Goal: Task Accomplishment & Management: Complete application form

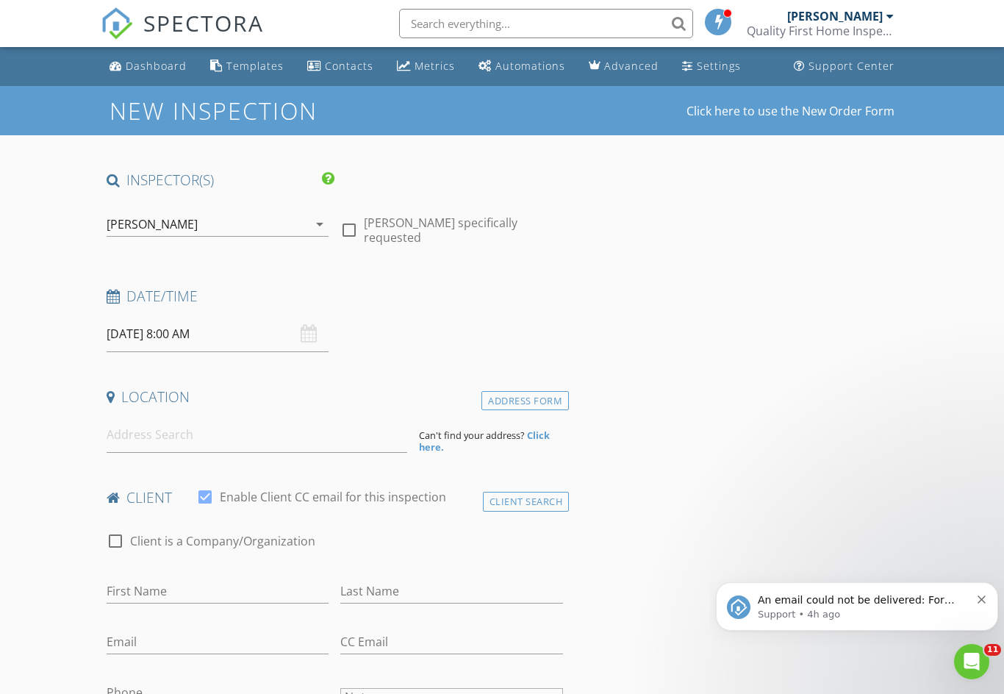
click at [323, 334] on input "[DATE] 8:00 AM" at bounding box center [218, 334] width 223 height 36
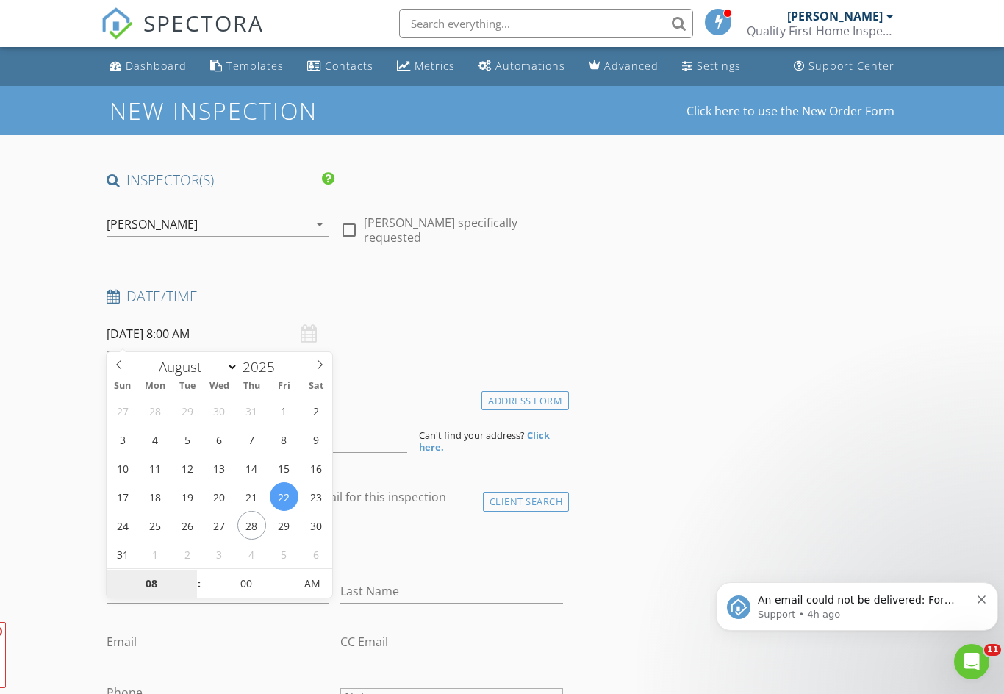
type input "[DATE] 8:00 AM"
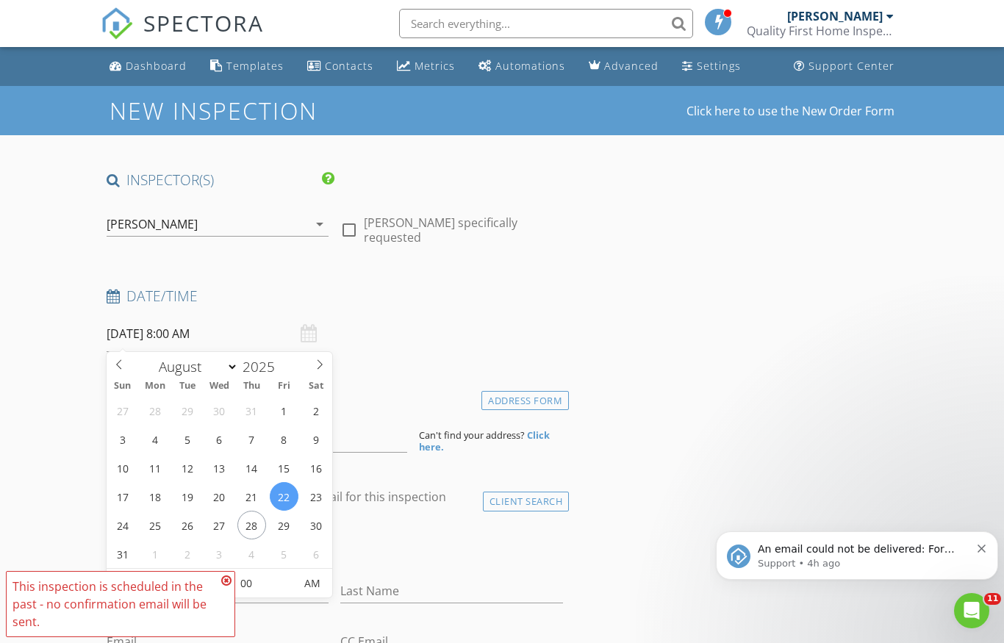
click at [171, 334] on input "[DATE] 8:00 AM" at bounding box center [218, 334] width 223 height 36
click at [179, 333] on input "[DATE] 8:00 AM" at bounding box center [218, 334] width 223 height 36
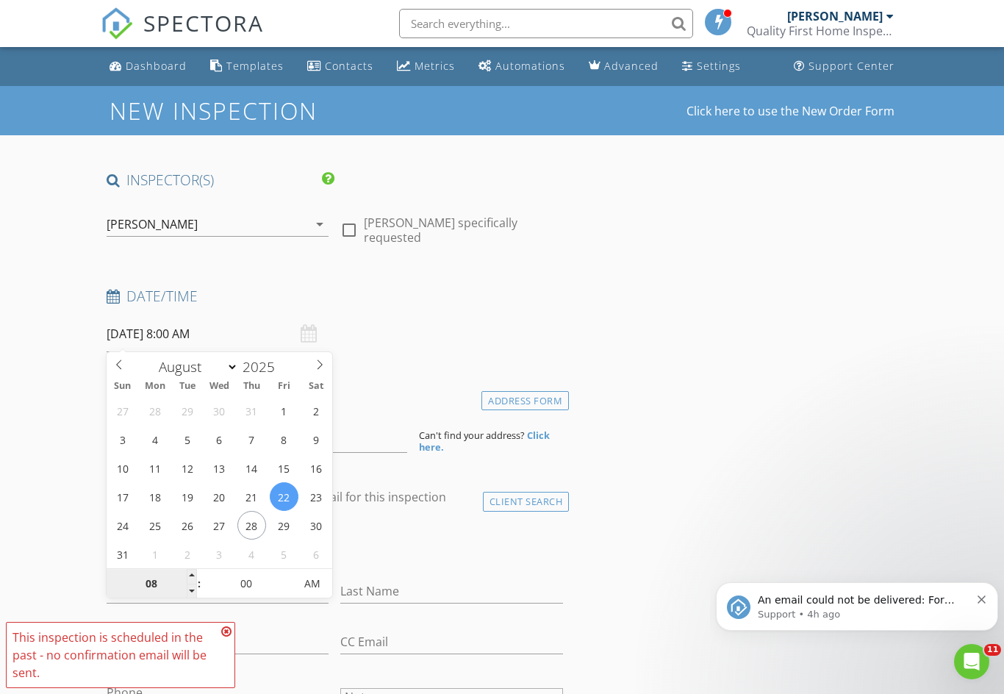
click at [145, 574] on input "08" at bounding box center [152, 584] width 90 height 29
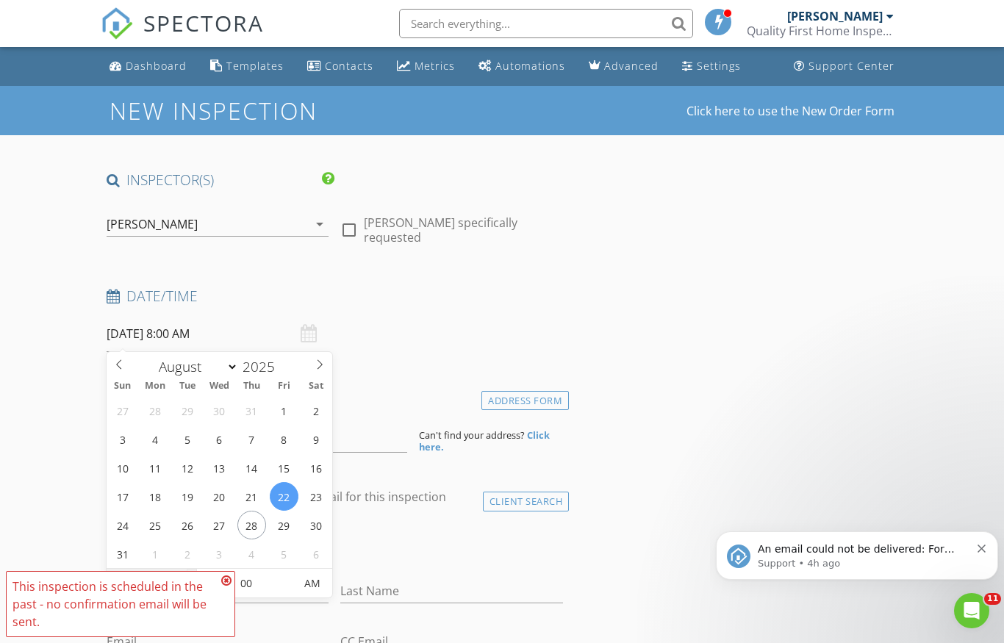
type input "10"
type input "[DATE] 10:00 AM"
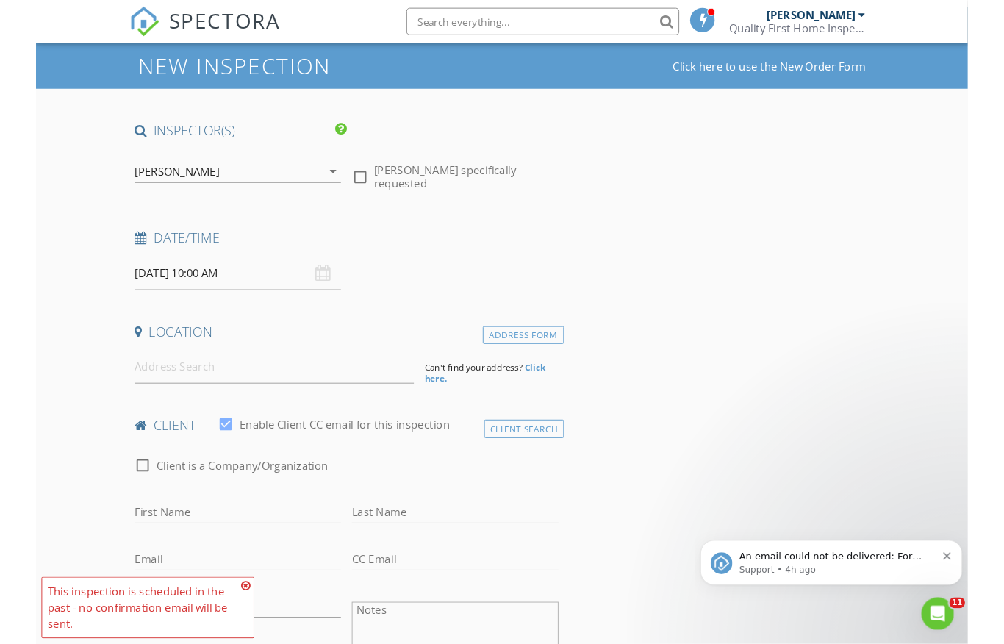
scroll to position [105, 0]
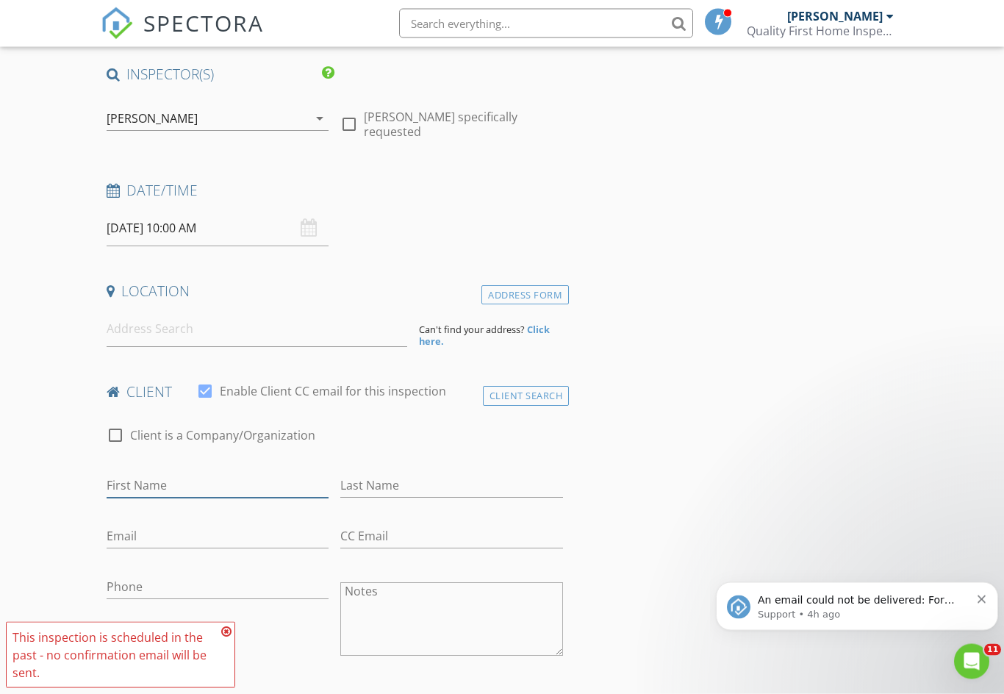
click at [117, 483] on input "First Name" at bounding box center [218, 486] width 223 height 24
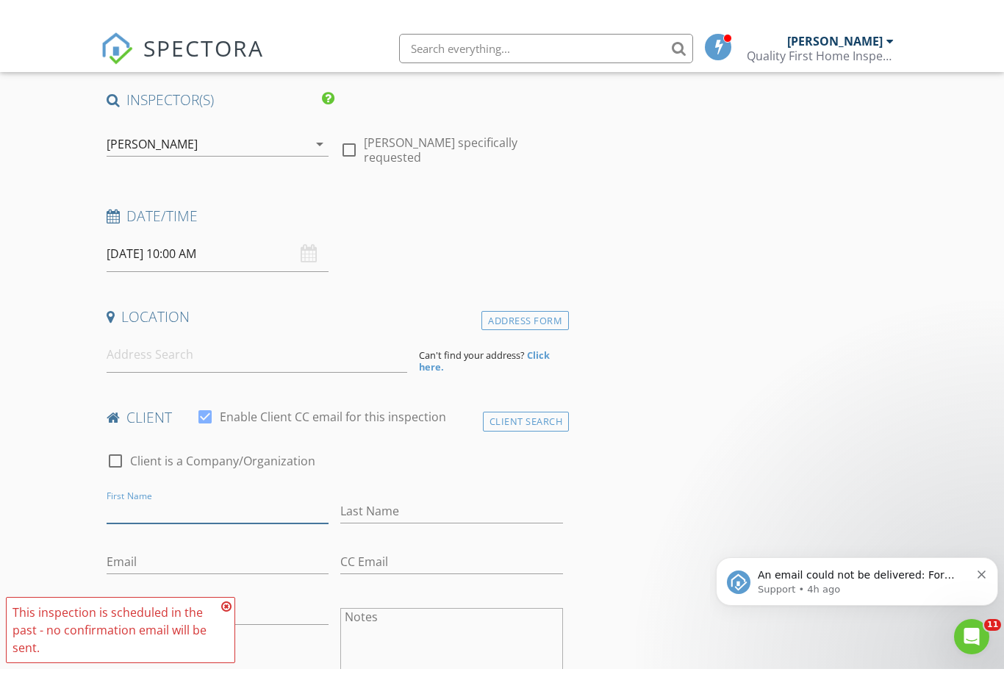
scroll to position [106, 0]
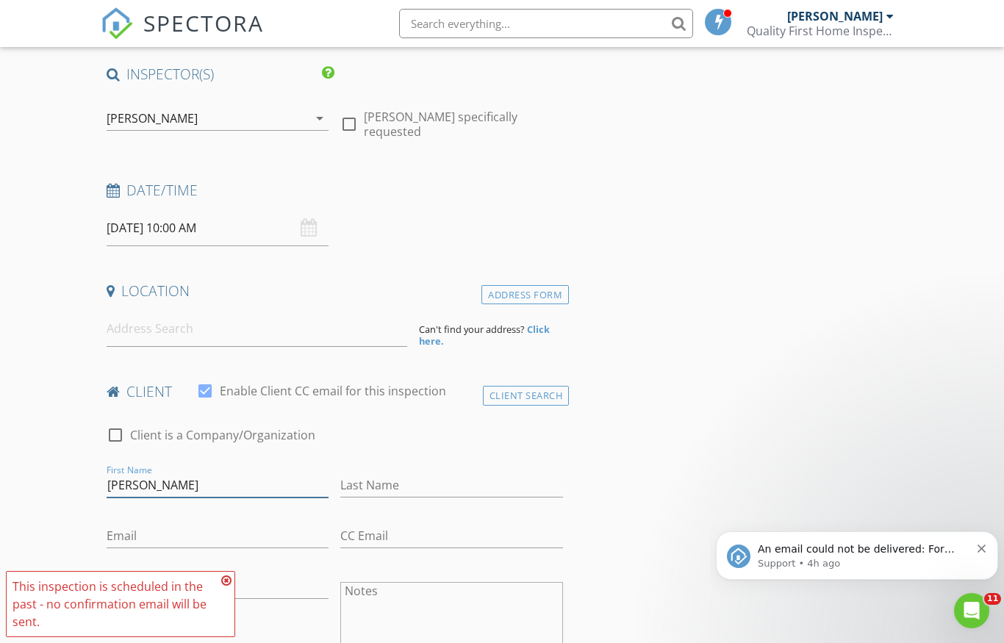
type input "[PERSON_NAME]"
click at [501, 487] on input "Last Name" at bounding box center [451, 485] width 223 height 24
type input "[PERSON_NAME]"
click at [335, 318] on input at bounding box center [257, 329] width 301 height 36
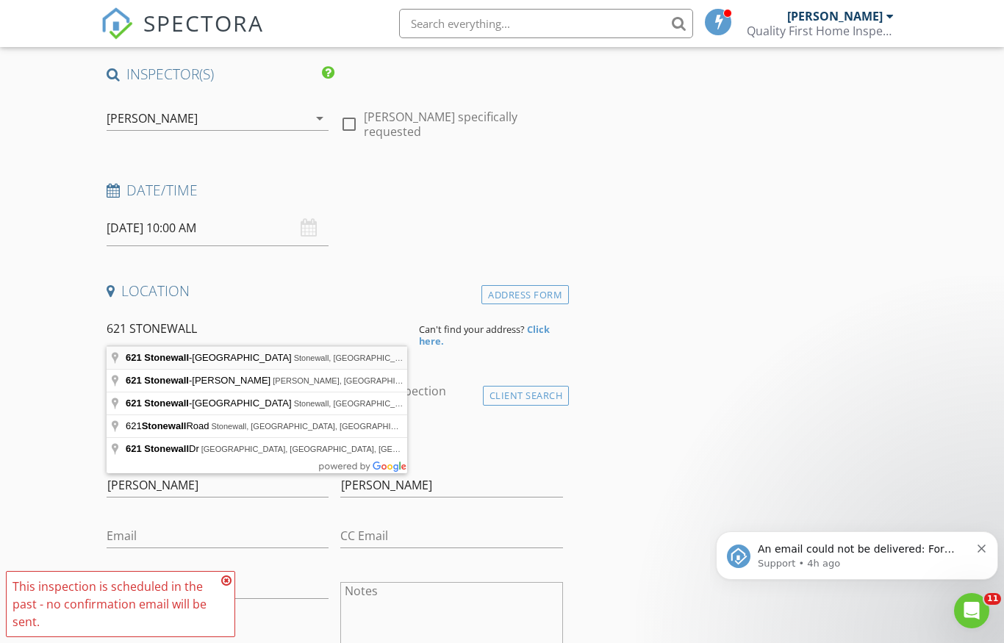
type input "[STREET_ADDRESS][PERSON_NAME][PERSON_NAME]"
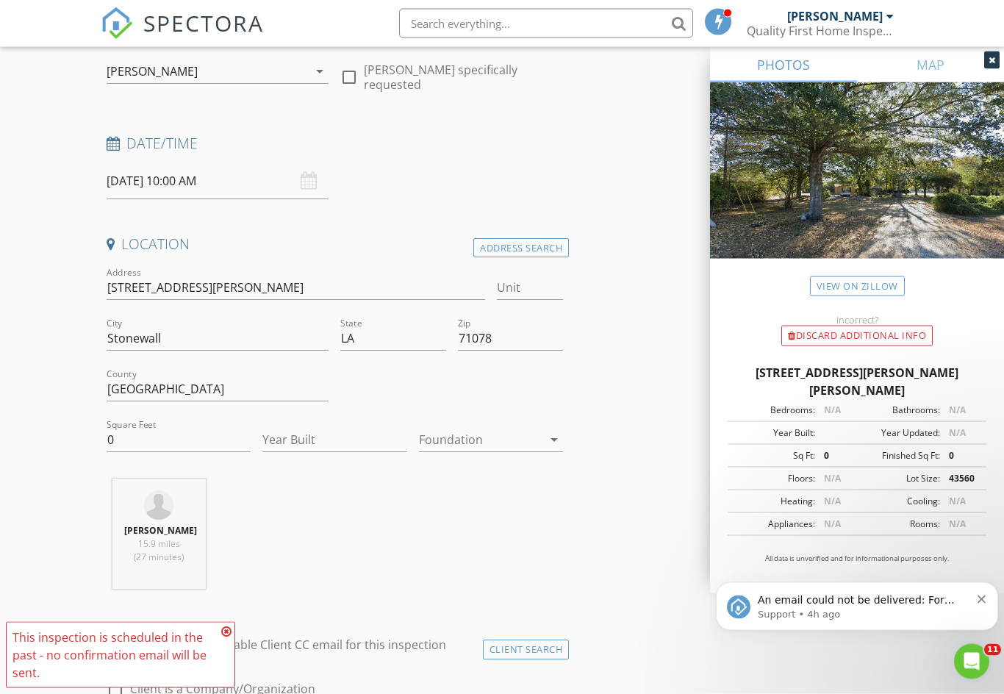
click at [562, 432] on icon "arrow_drop_down" at bounding box center [554, 440] width 18 height 18
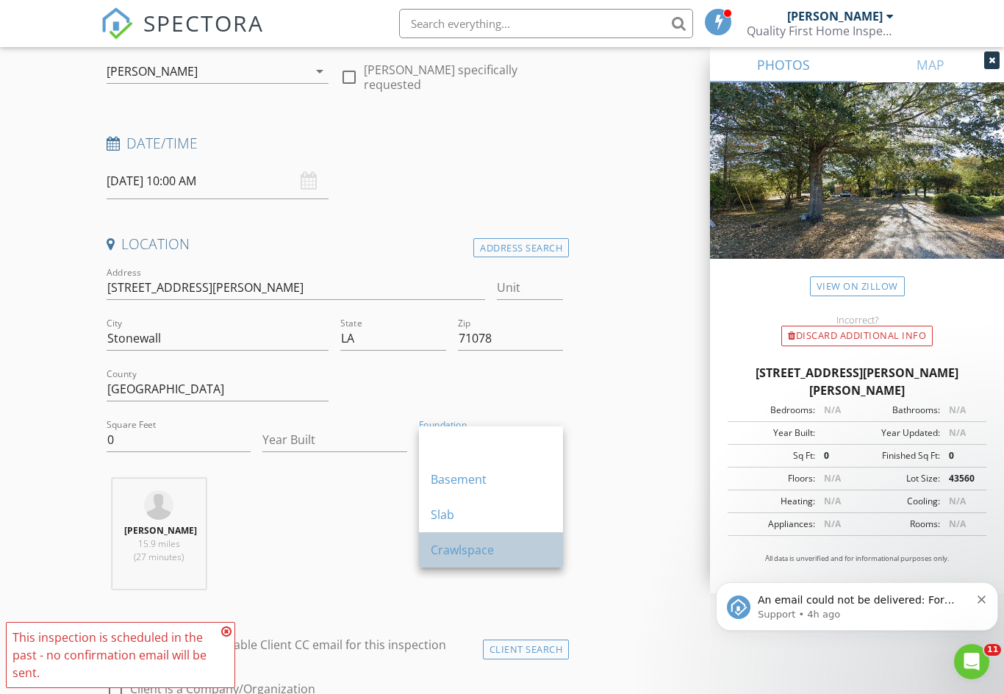
click at [512, 550] on div "Crawlspace" at bounding box center [491, 550] width 121 height 18
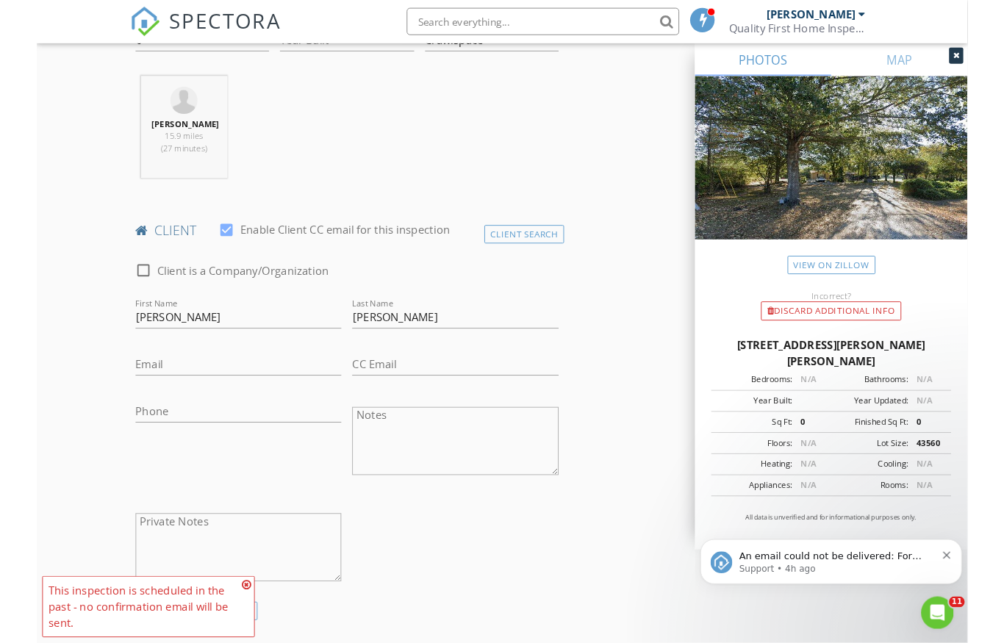
scroll to position [587, 0]
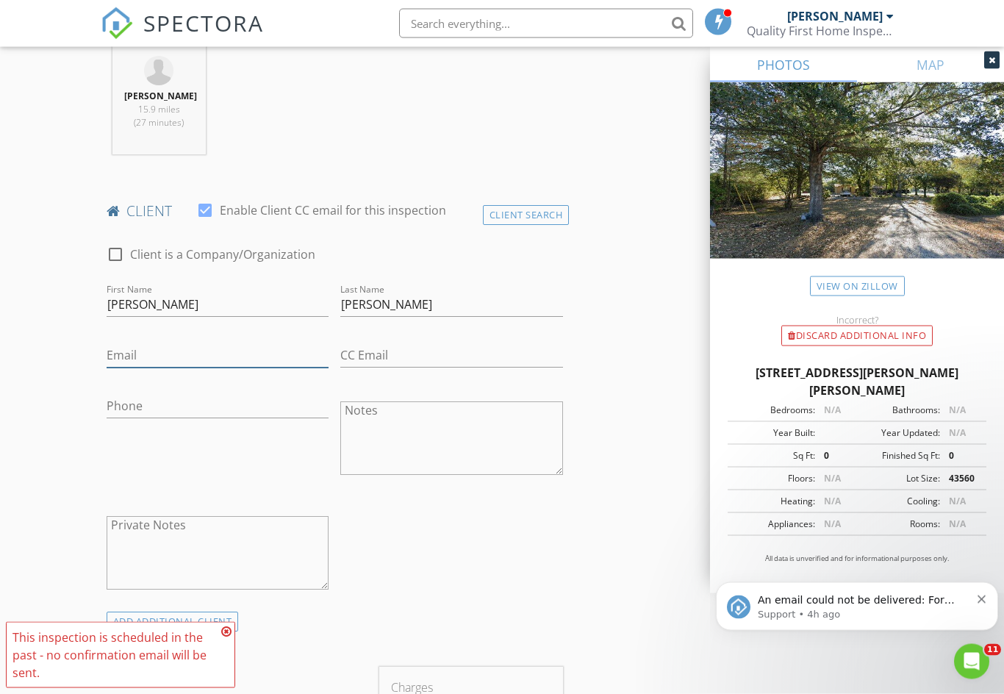
click at [125, 363] on input "Email" at bounding box center [218, 356] width 223 height 24
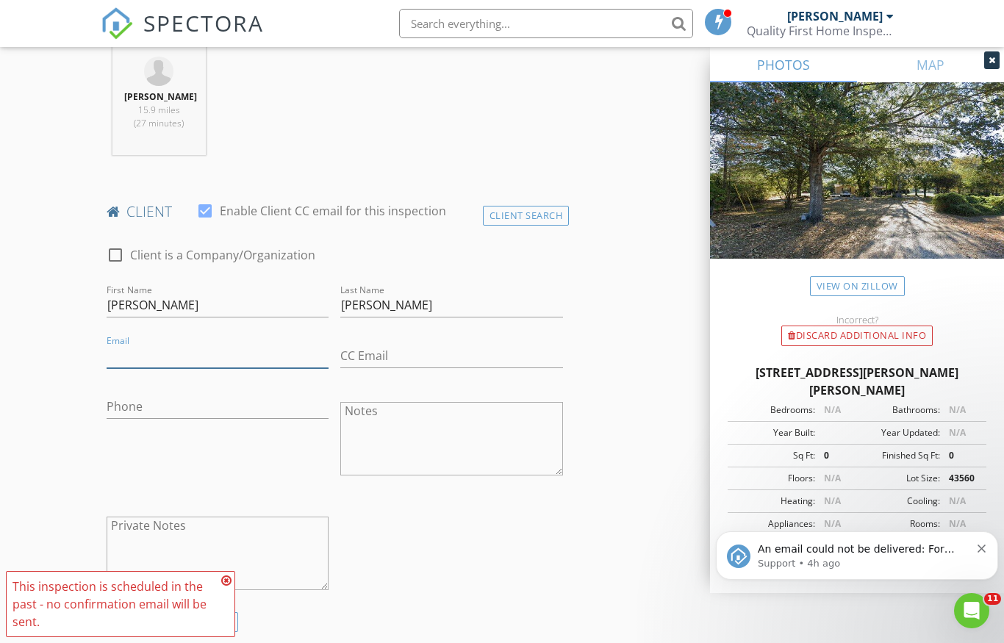
scroll to position [587, 0]
click at [128, 404] on input "Phone" at bounding box center [218, 410] width 223 height 24
type input "[PHONE_NUMBER]"
click at [123, 348] on input "Email" at bounding box center [218, 355] width 223 height 24
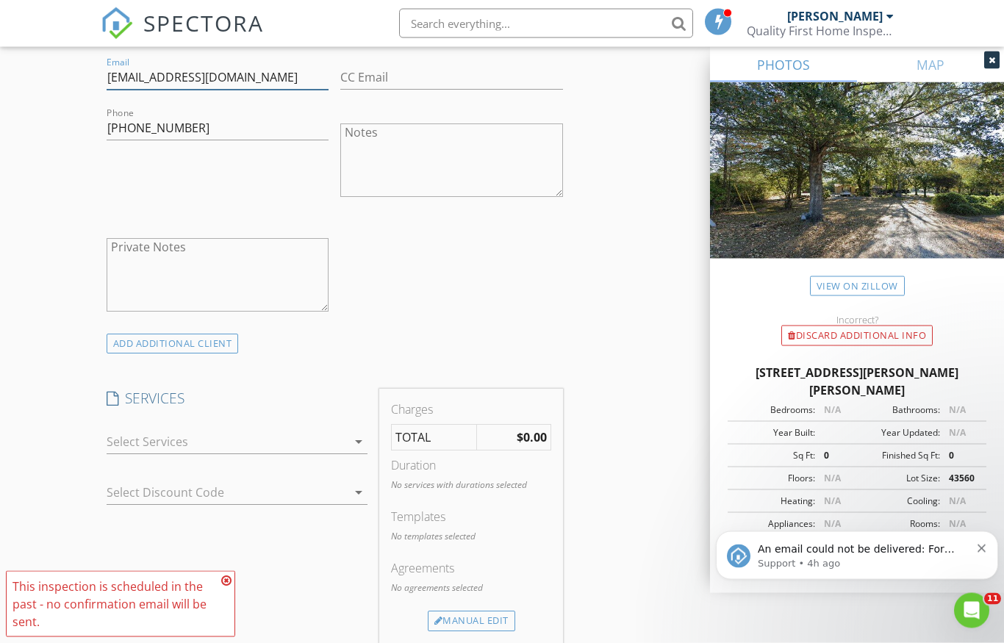
scroll to position [868, 0]
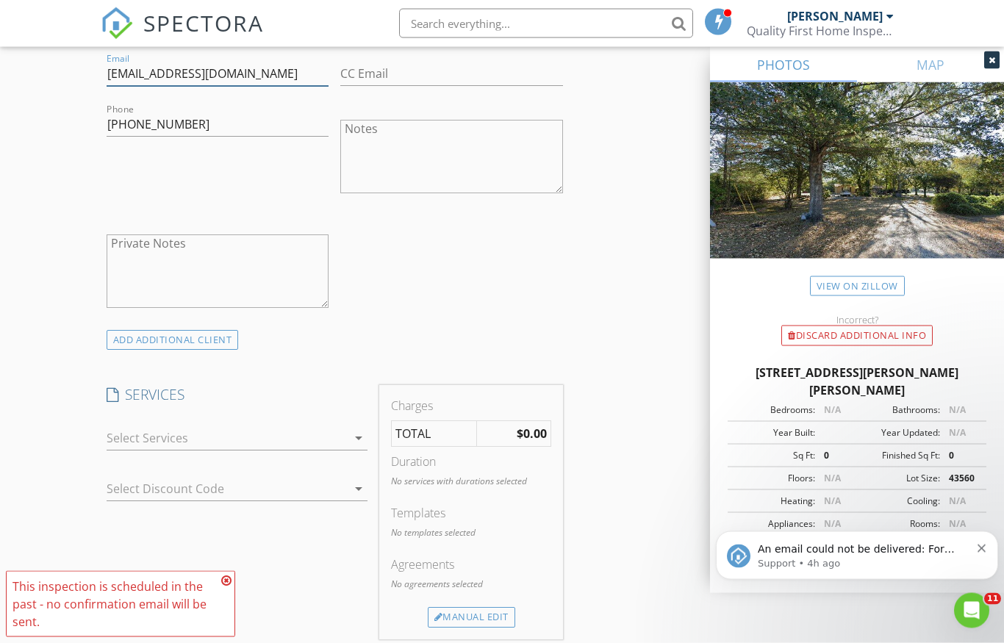
type input "CHRISTYDSELLS@GMAIL.COM"
click at [349, 441] on div "arrow_drop_down" at bounding box center [357, 439] width 21 height 18
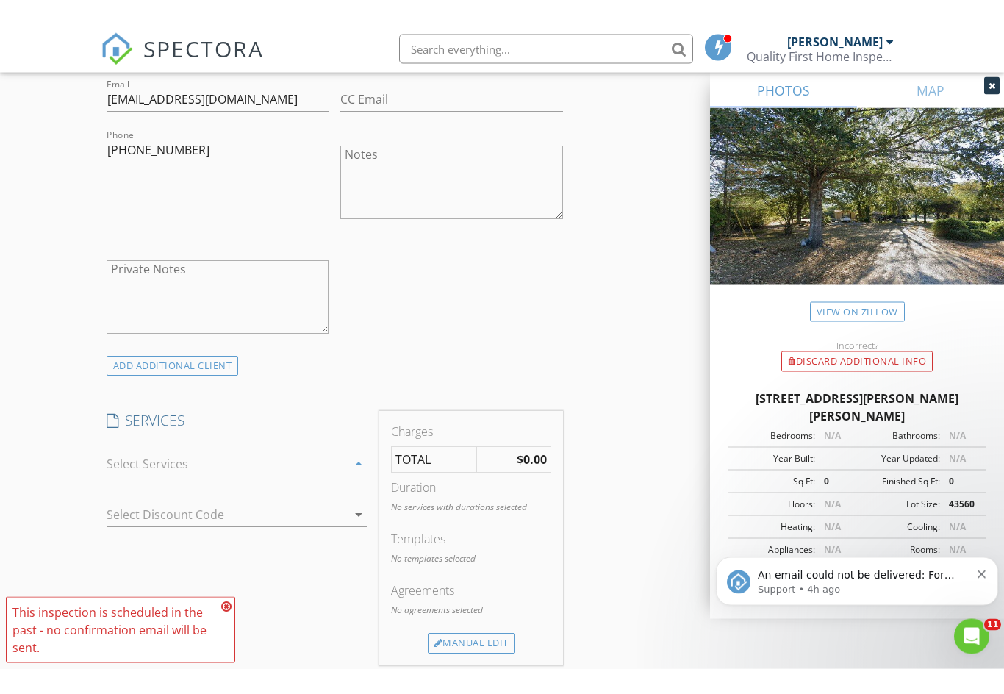
scroll to position [869, 0]
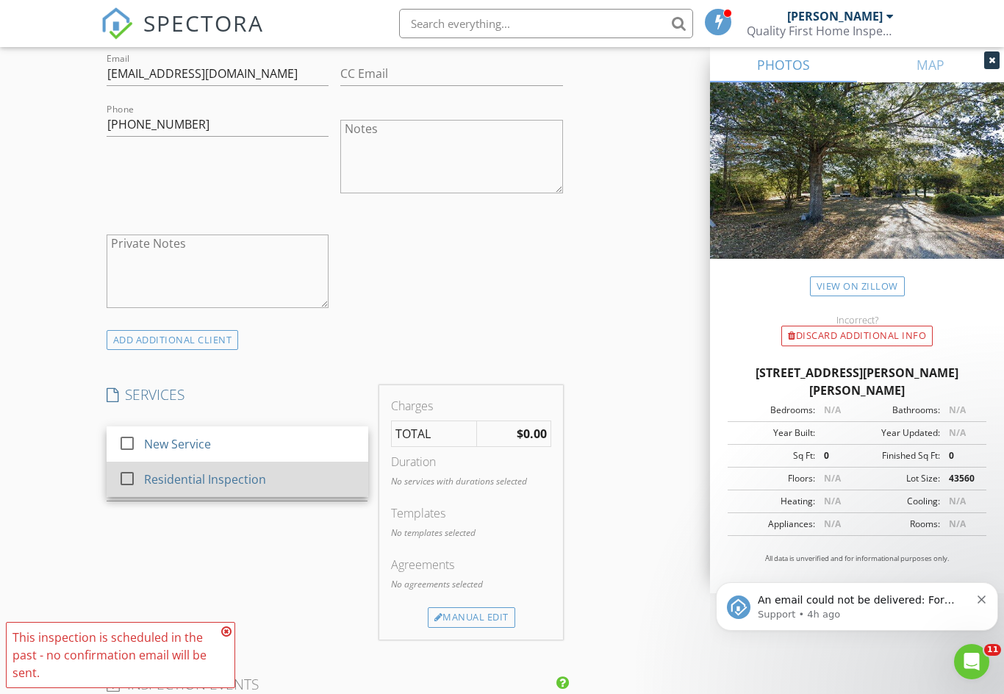
click at [334, 472] on div "Residential Inspection" at bounding box center [250, 479] width 212 height 29
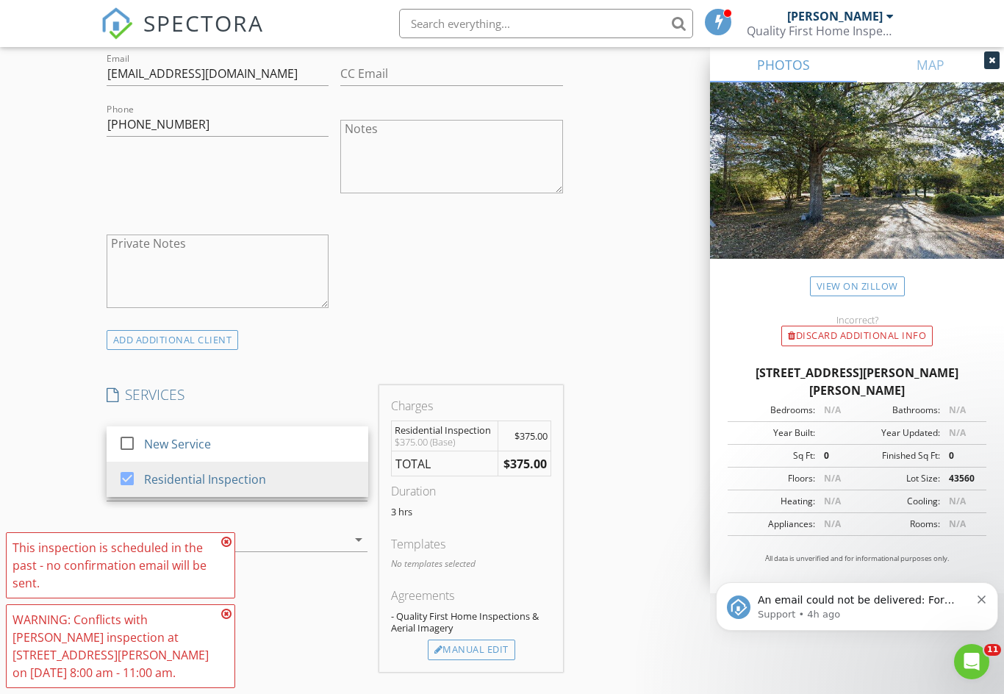
click at [631, 438] on div "INSPECTOR(S) check_box Travis Chelette PRIMARY Travis Chelette arrow_drop_down …" at bounding box center [502, 523] width 803 height 2443
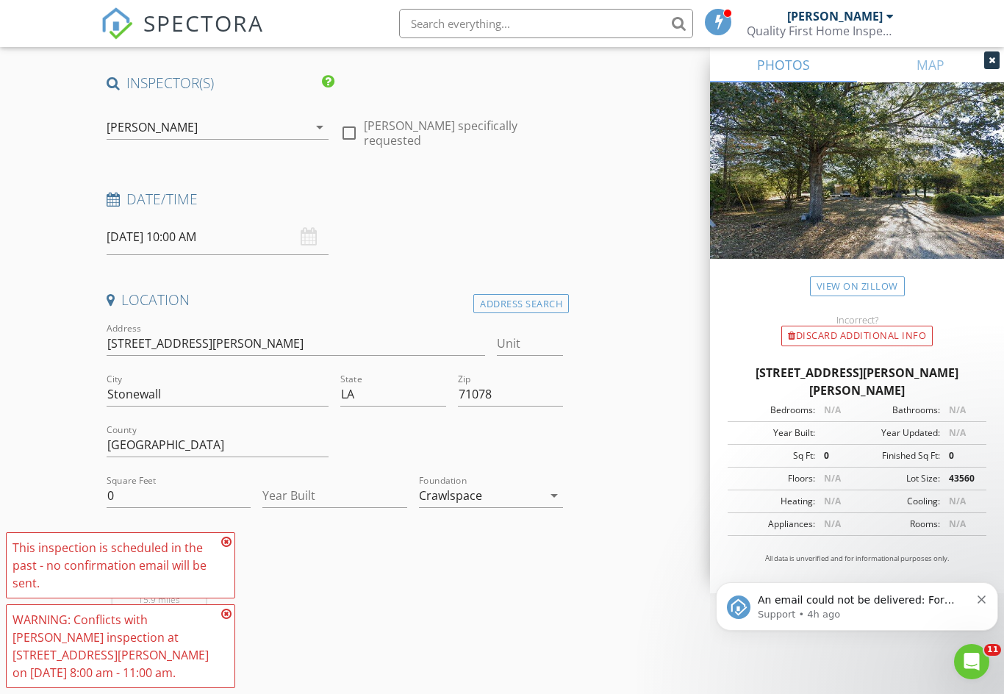
scroll to position [0, 0]
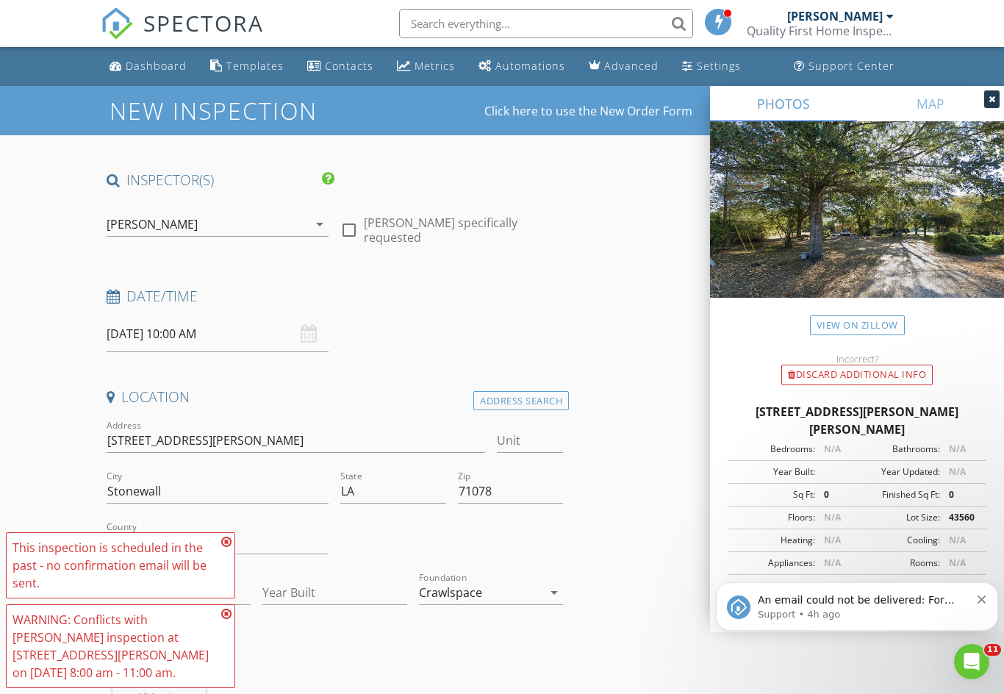
click at [134, 335] on input "08/22/2025 10:00 AM" at bounding box center [218, 334] width 223 height 36
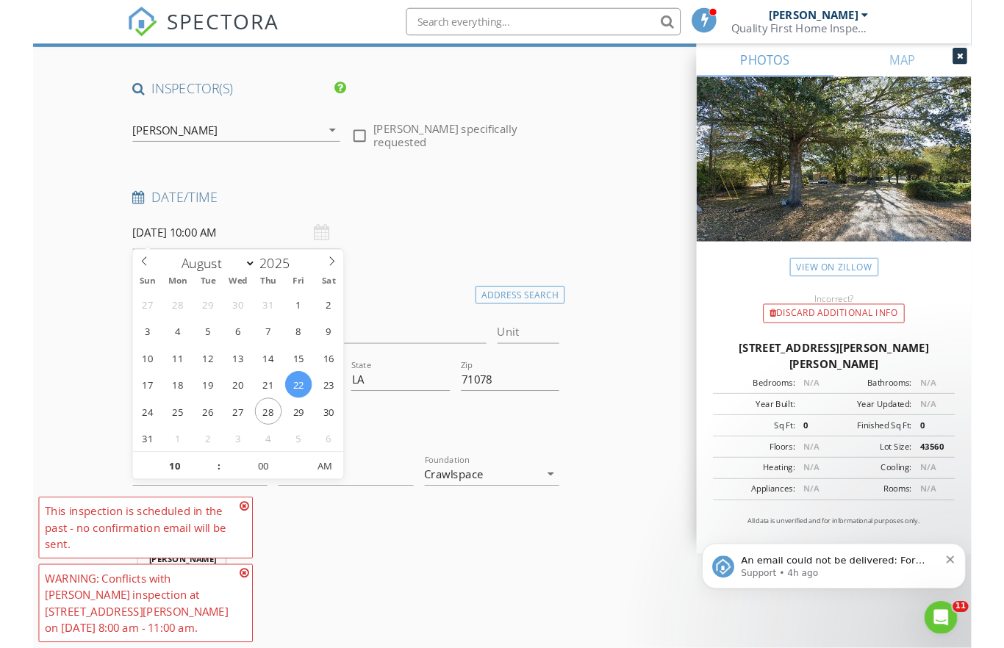
scroll to position [83, 0]
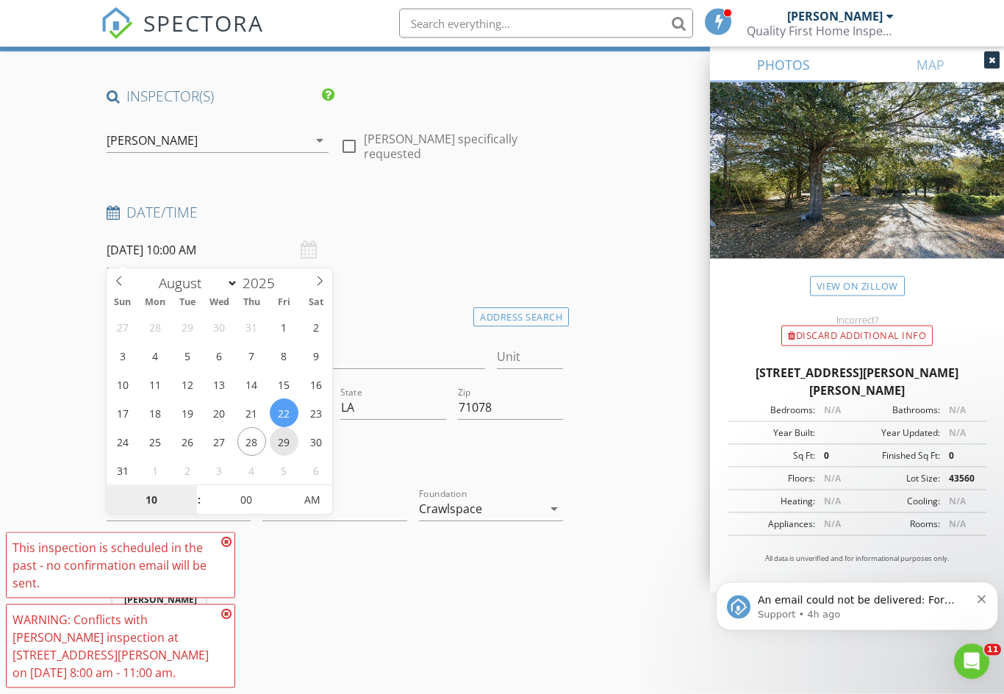
type input "[DATE] 10:00 AM"
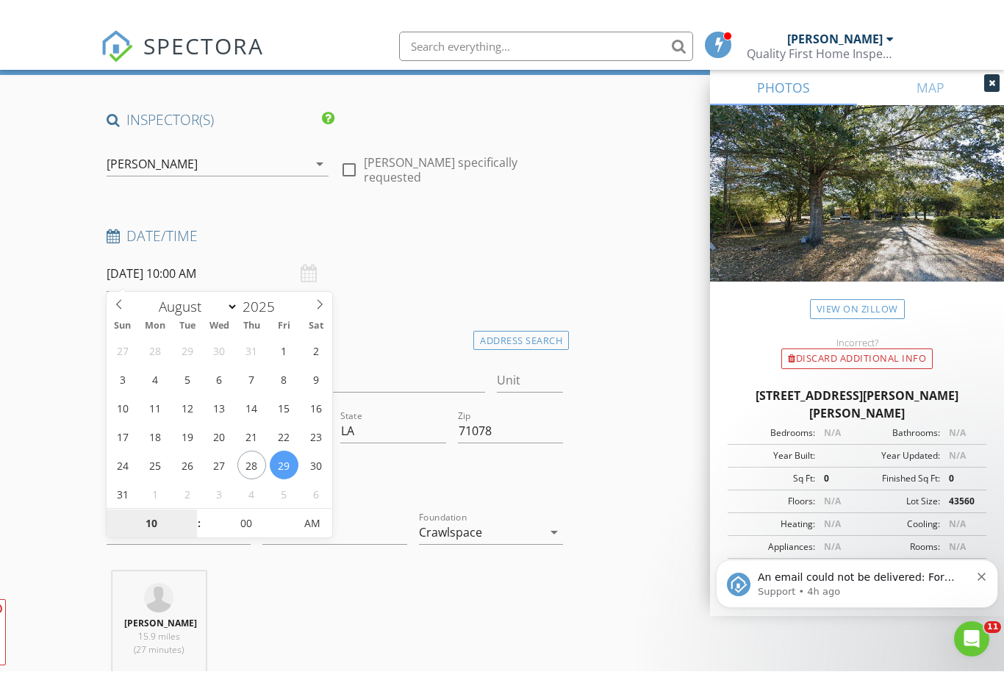
scroll to position [84, 0]
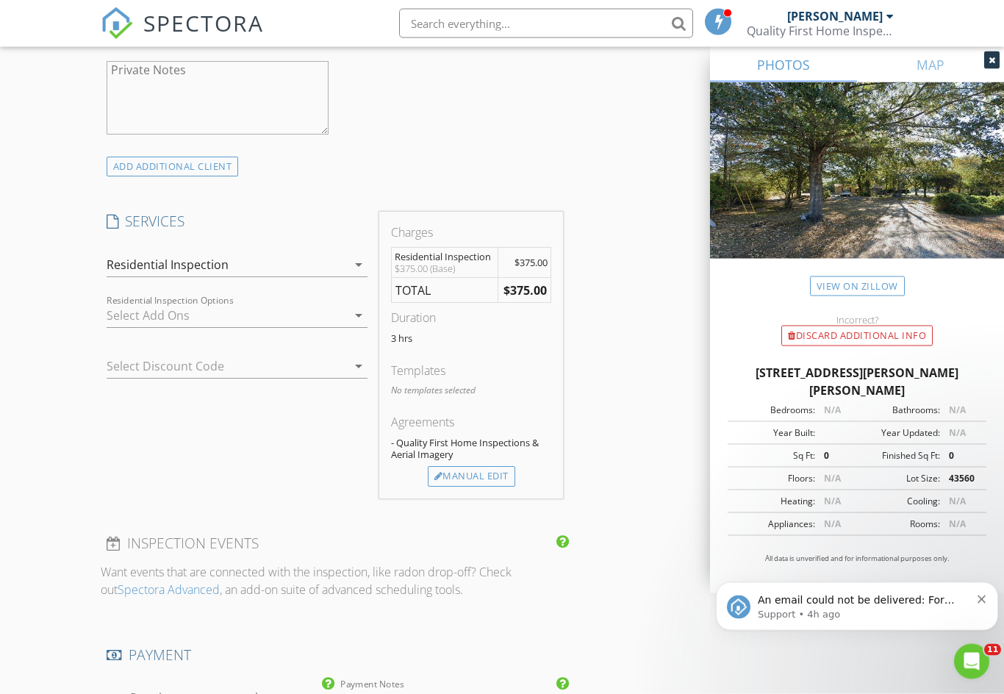
scroll to position [1042, 0]
click at [134, 312] on div at bounding box center [227, 316] width 241 height 24
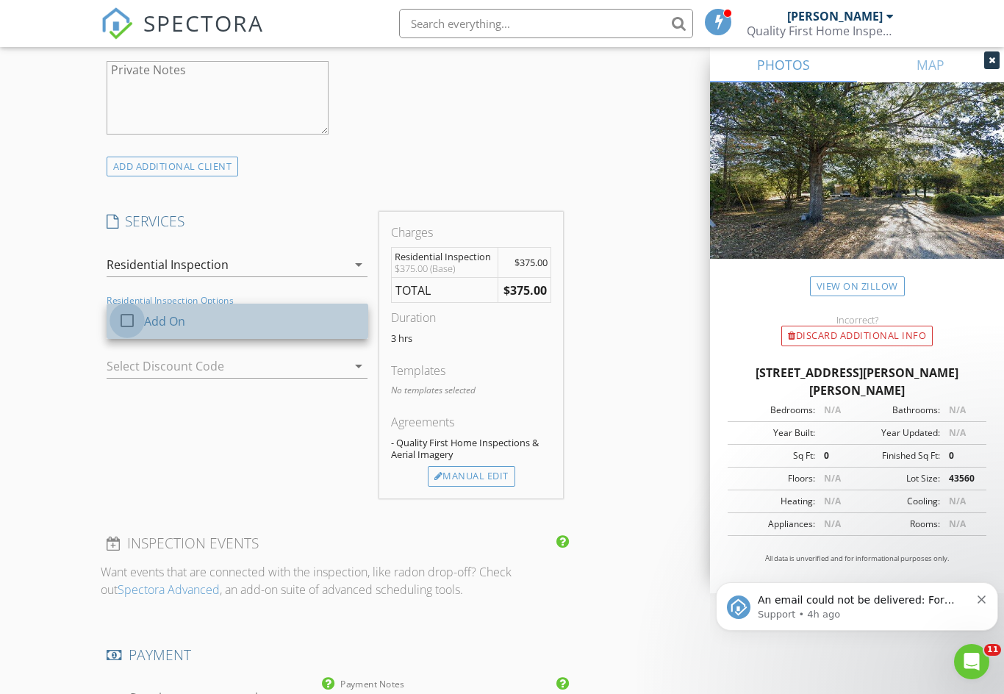
click at [122, 318] on div at bounding box center [127, 320] width 25 height 25
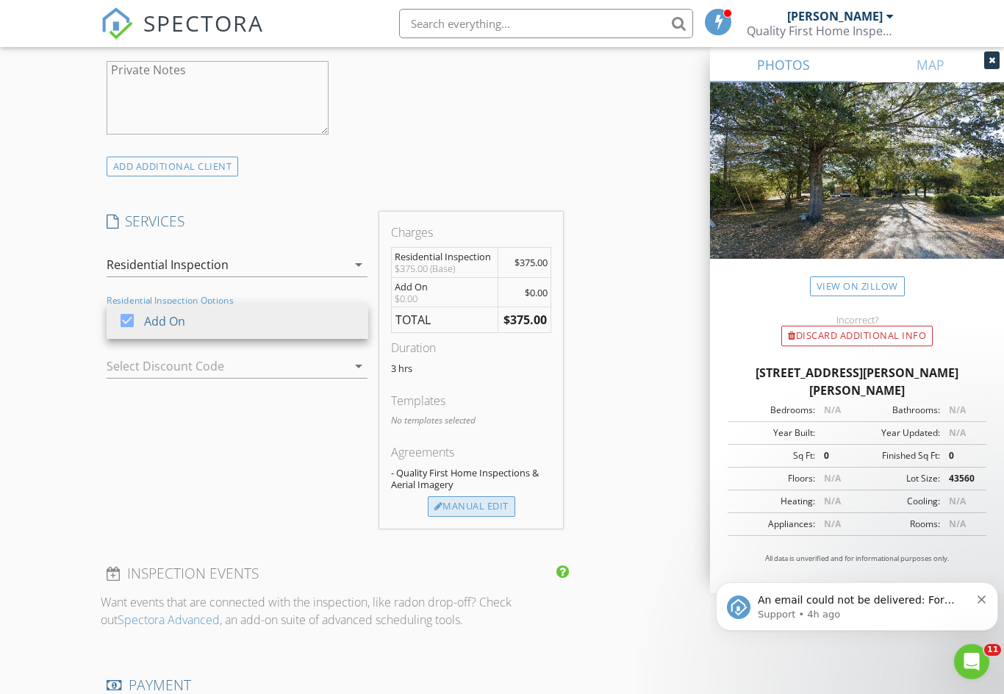
click at [451, 504] on div "Manual Edit" at bounding box center [471, 506] width 87 height 21
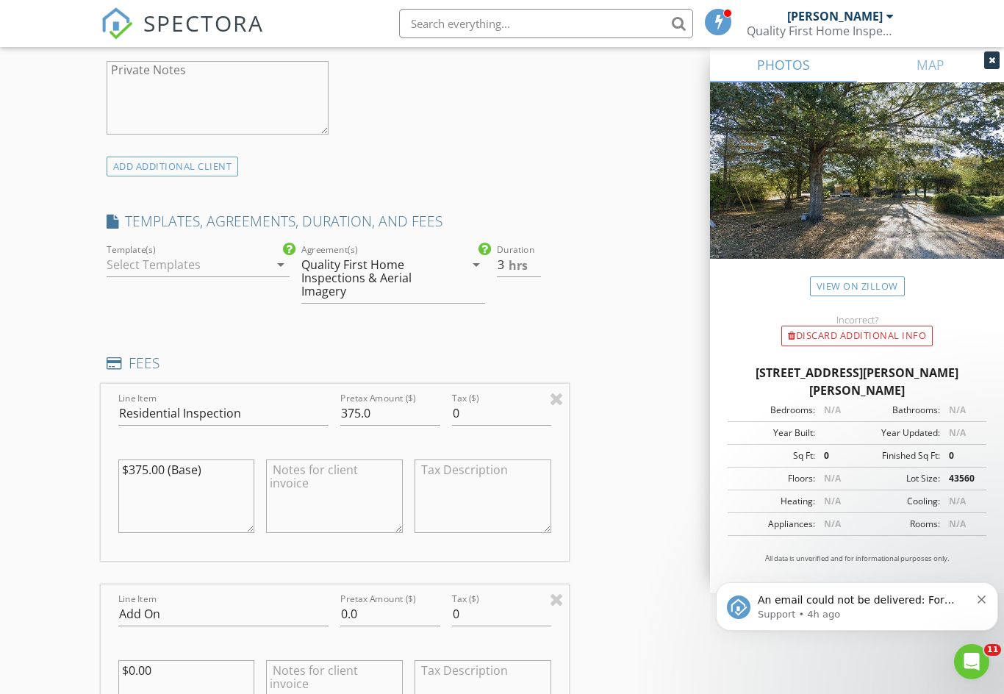
click at [125, 262] on div at bounding box center [188, 265] width 163 height 24
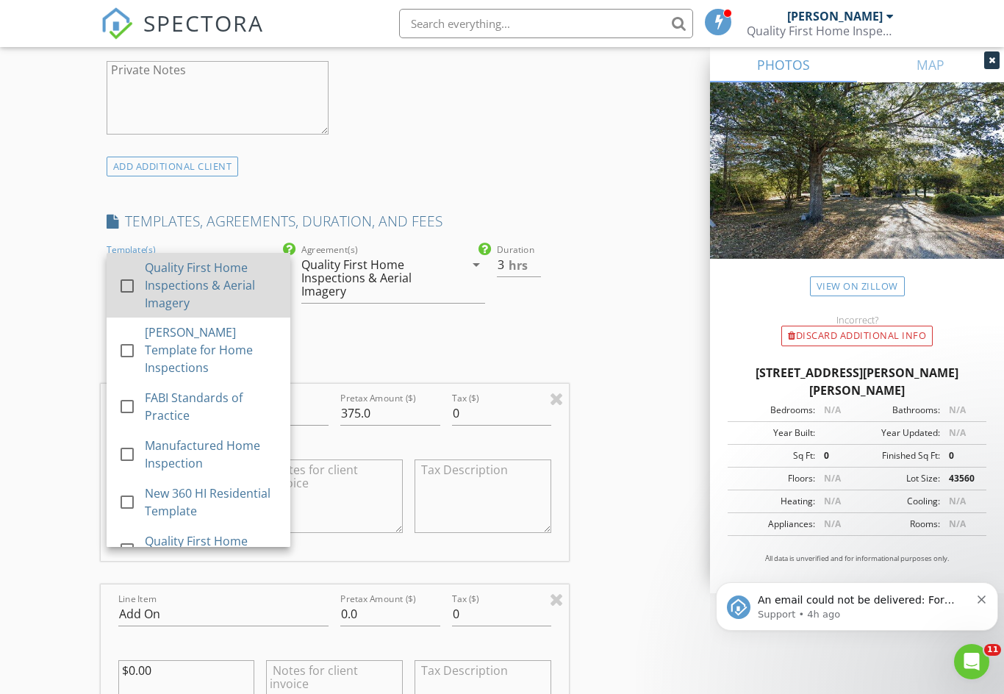
click at [130, 281] on div at bounding box center [127, 285] width 25 height 25
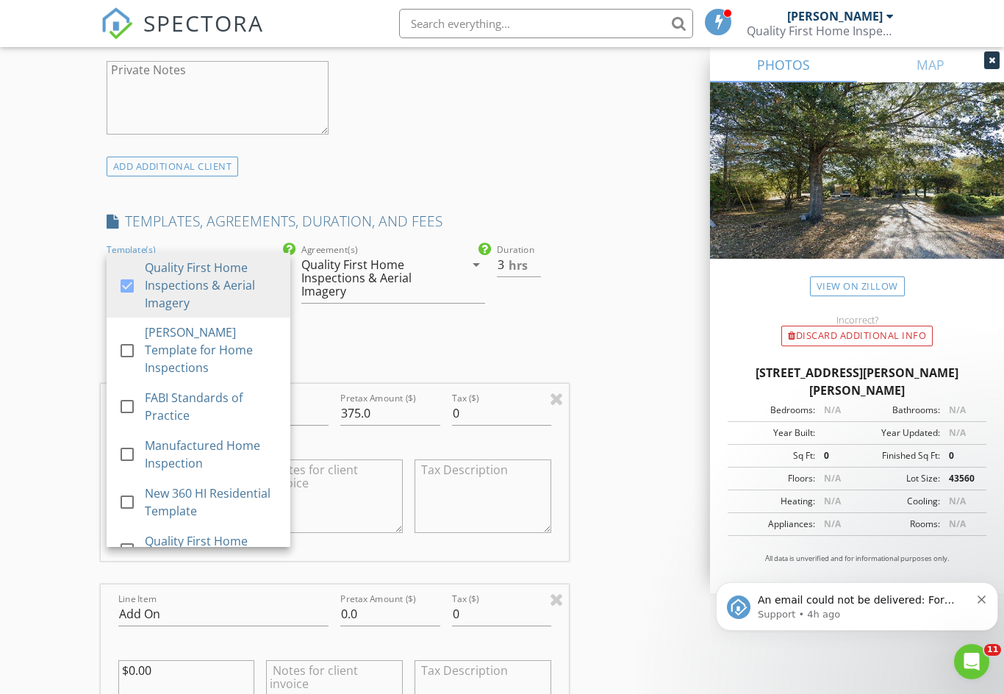
click at [35, 343] on div "New Inspection Click here to use the New Order Form INSPECTOR(S) check_box Trav…" at bounding box center [502, 502] width 1004 height 2917
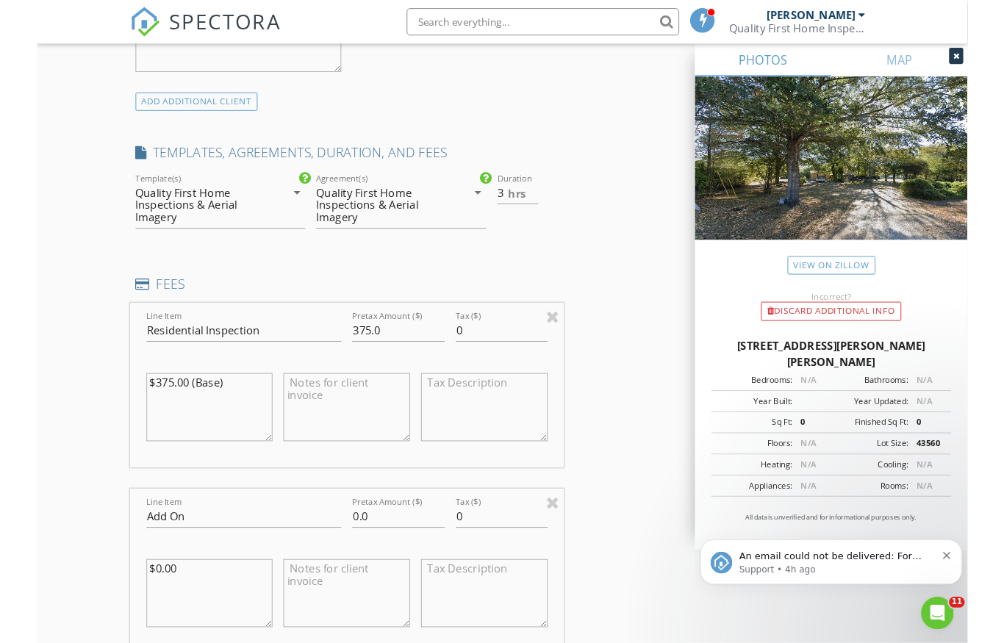
scroll to position [1131, 0]
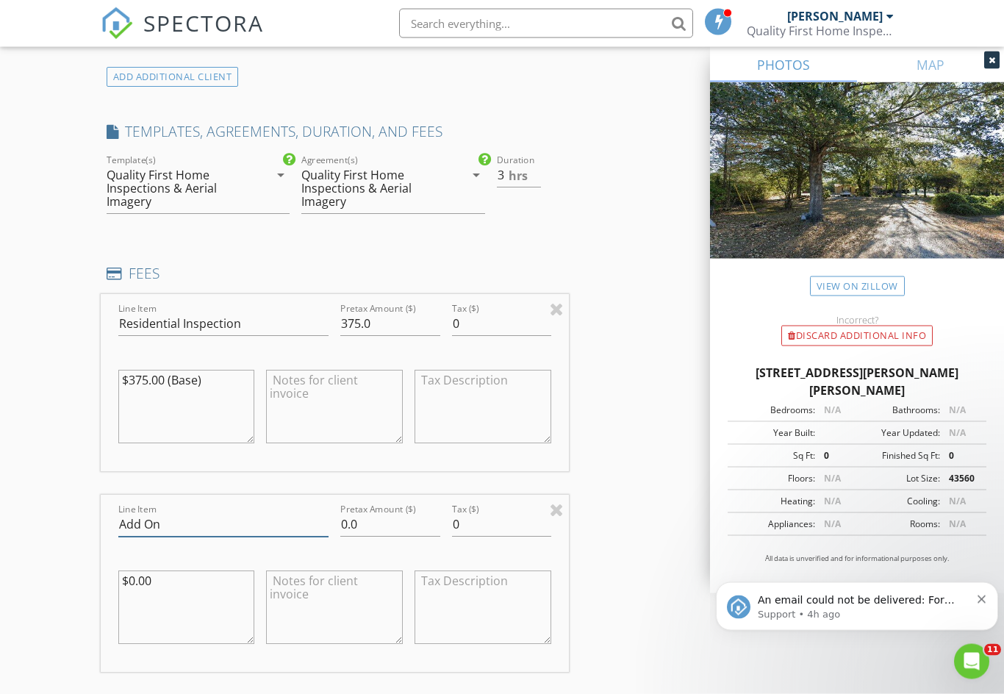
click at [150, 520] on input "Add On" at bounding box center [223, 525] width 211 height 24
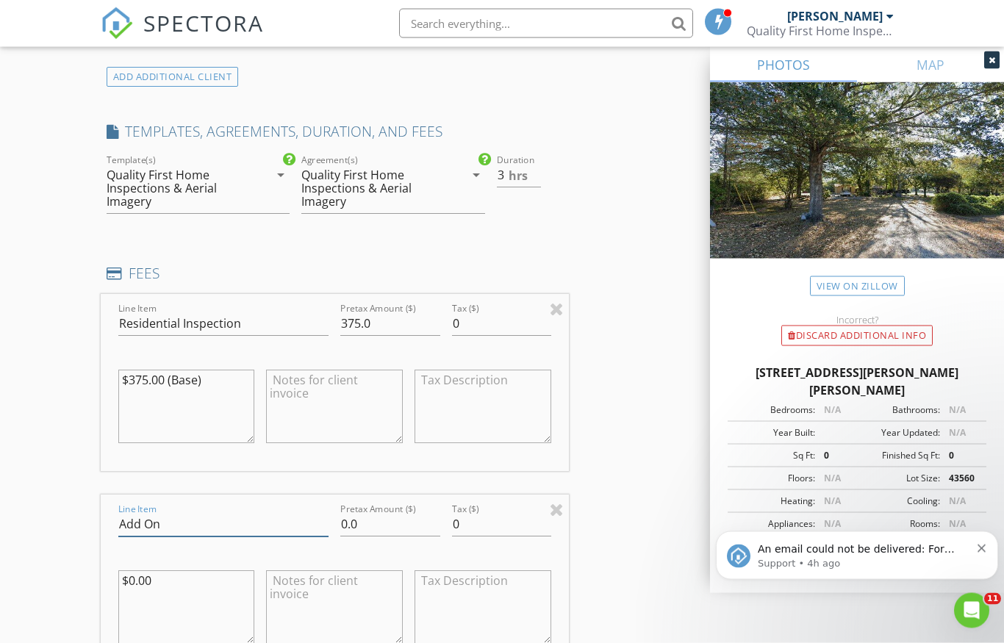
scroll to position [1132, 0]
click at [174, 533] on input "Add On" at bounding box center [223, 524] width 211 height 24
type input "A"
type input "CRAWLSPACE INSPECTION"
click at [376, 512] on input "0.0" at bounding box center [389, 524] width 99 height 24
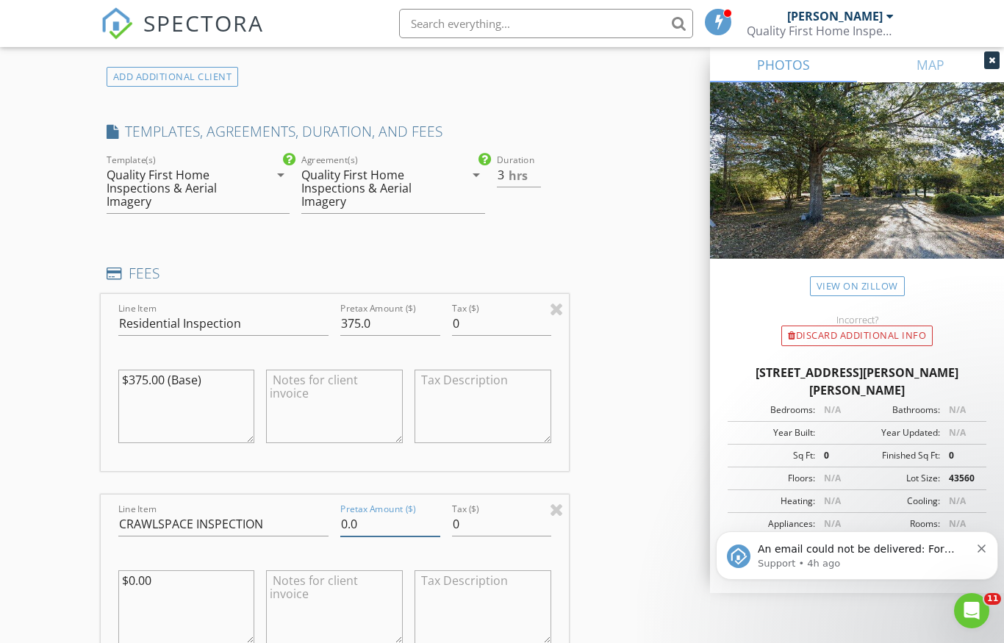
type input "0"
type input "100.00"
click at [132, 574] on textarea "$0.00" at bounding box center [186, 607] width 137 height 74
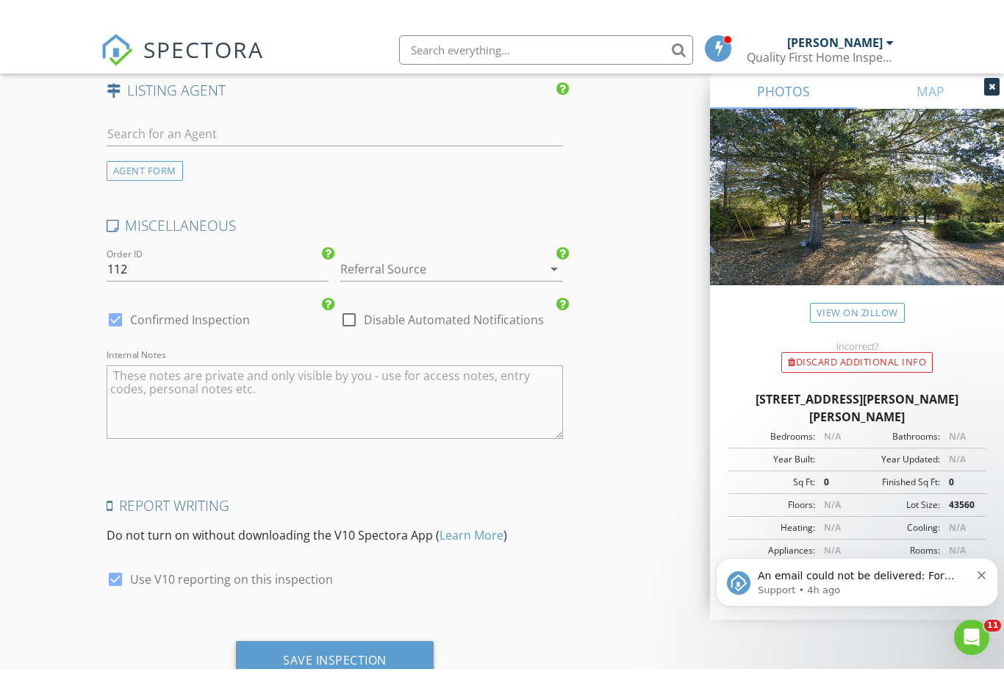
scroll to position [2303, 0]
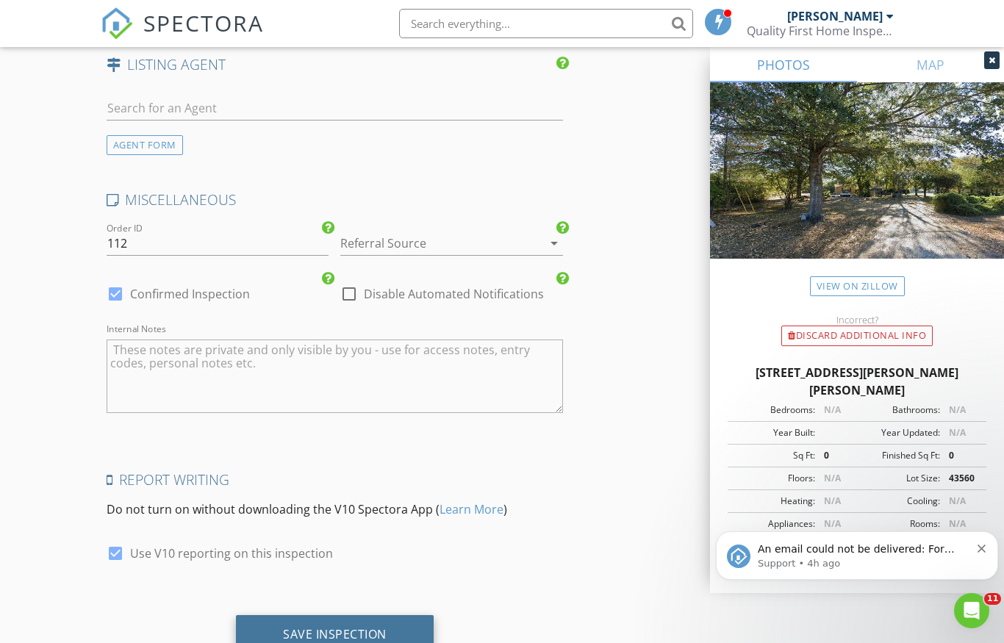
type textarea "$100.00"
click at [259, 626] on div "Save Inspection" at bounding box center [335, 635] width 198 height 40
